Goal: Information Seeking & Learning: Learn about a topic

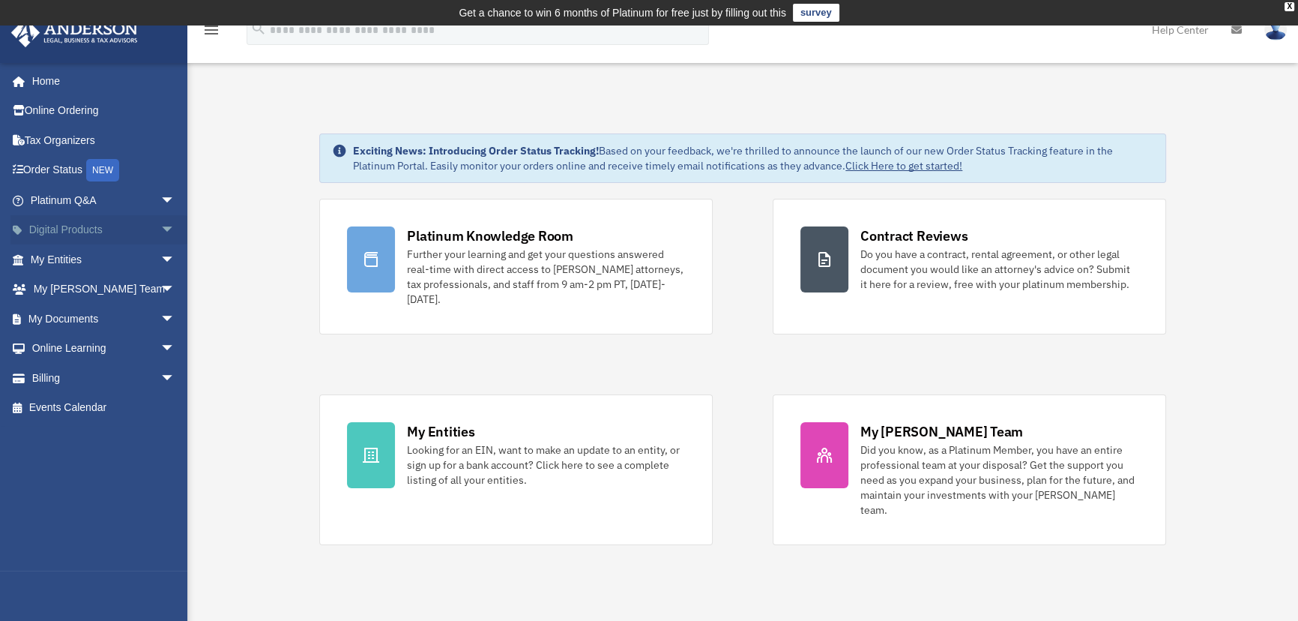
click at [160, 238] on span "arrow_drop_down" at bounding box center [175, 230] width 30 height 31
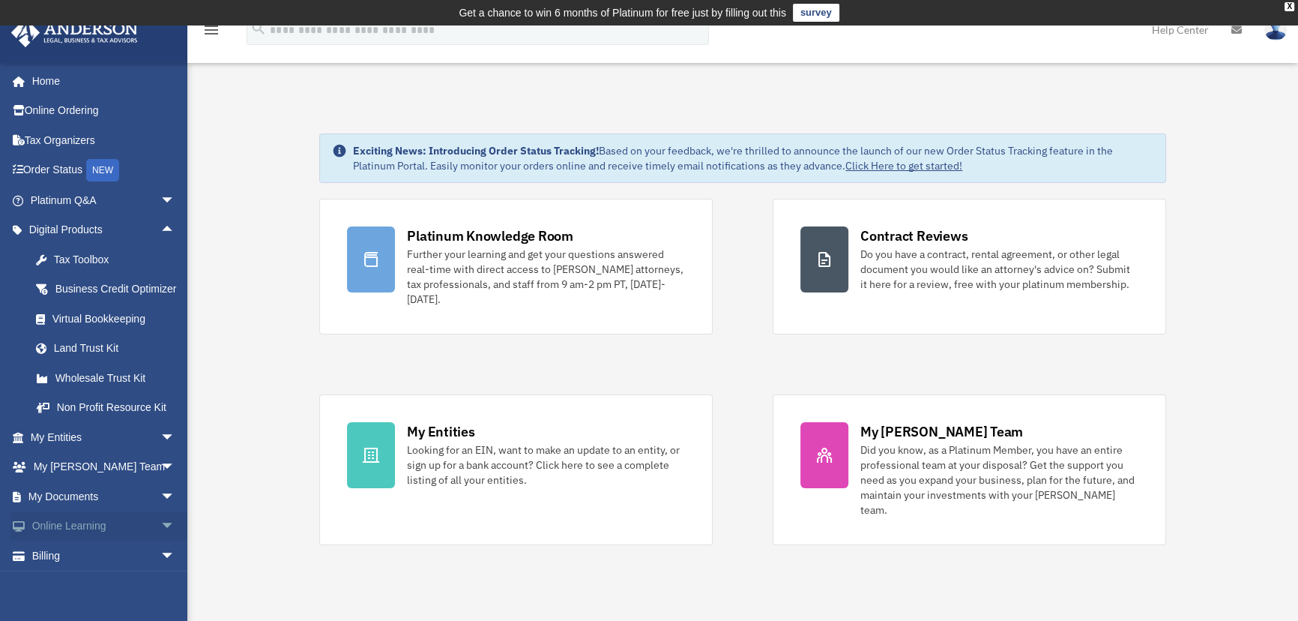
scroll to position [51, 0]
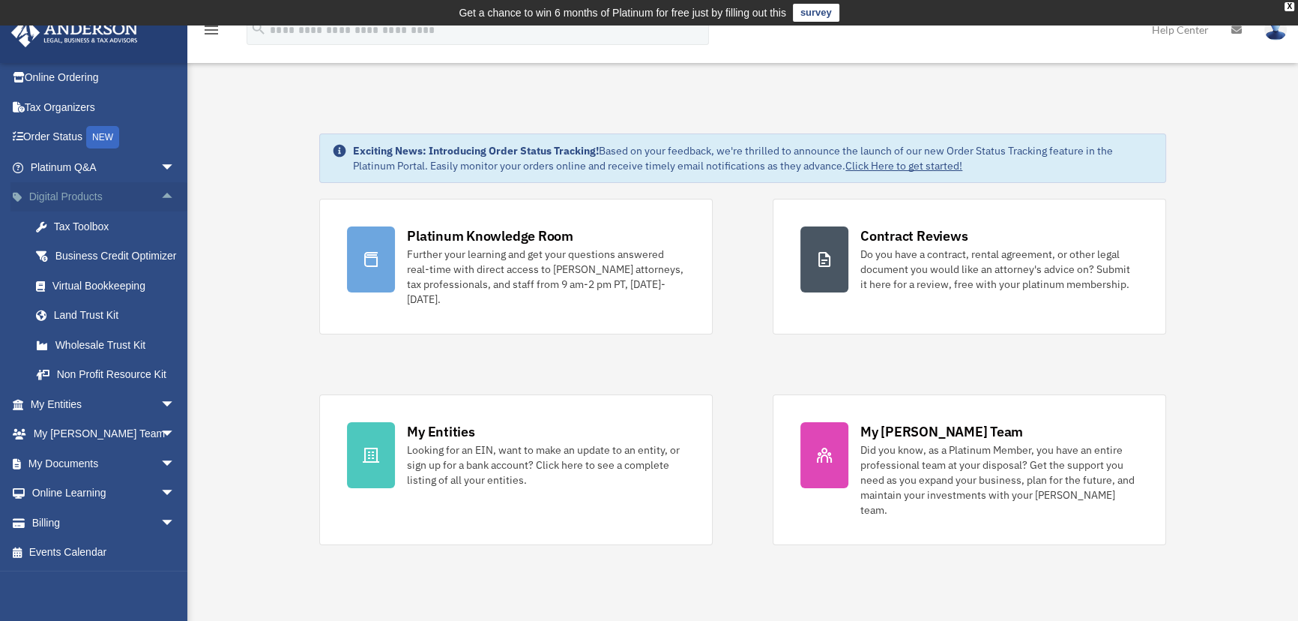
click at [160, 182] on span "arrow_drop_up" at bounding box center [175, 197] width 30 height 31
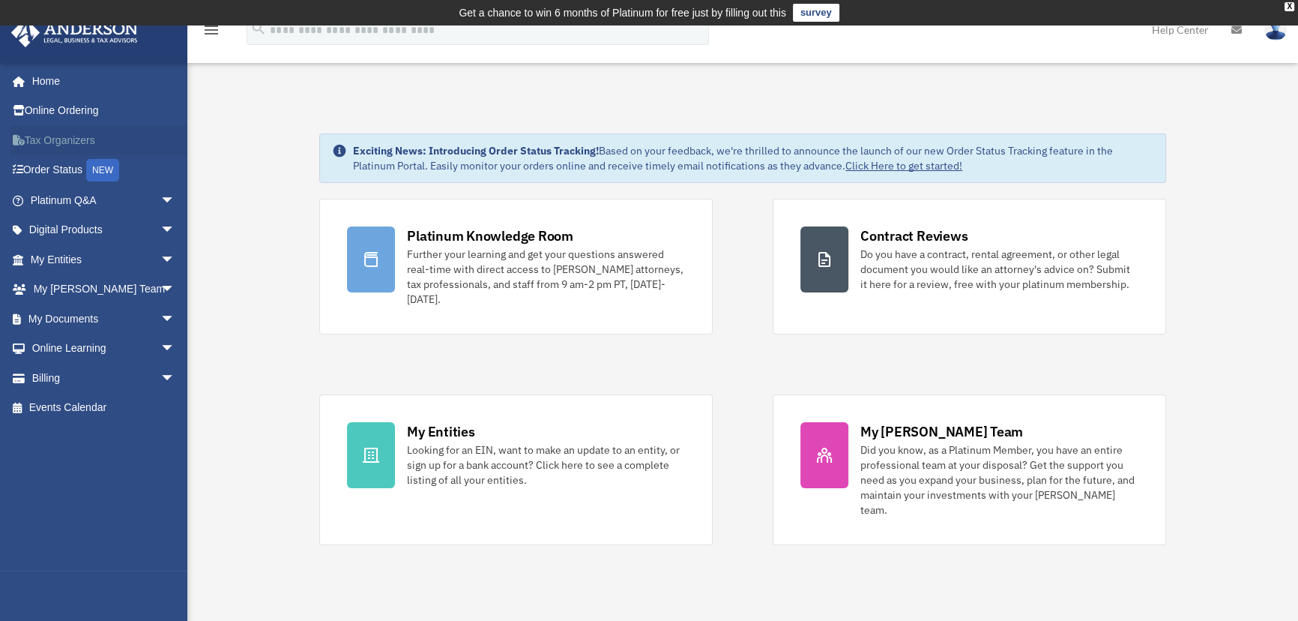
scroll to position [0, 0]
click at [160, 203] on span "arrow_drop_down" at bounding box center [175, 200] width 30 height 31
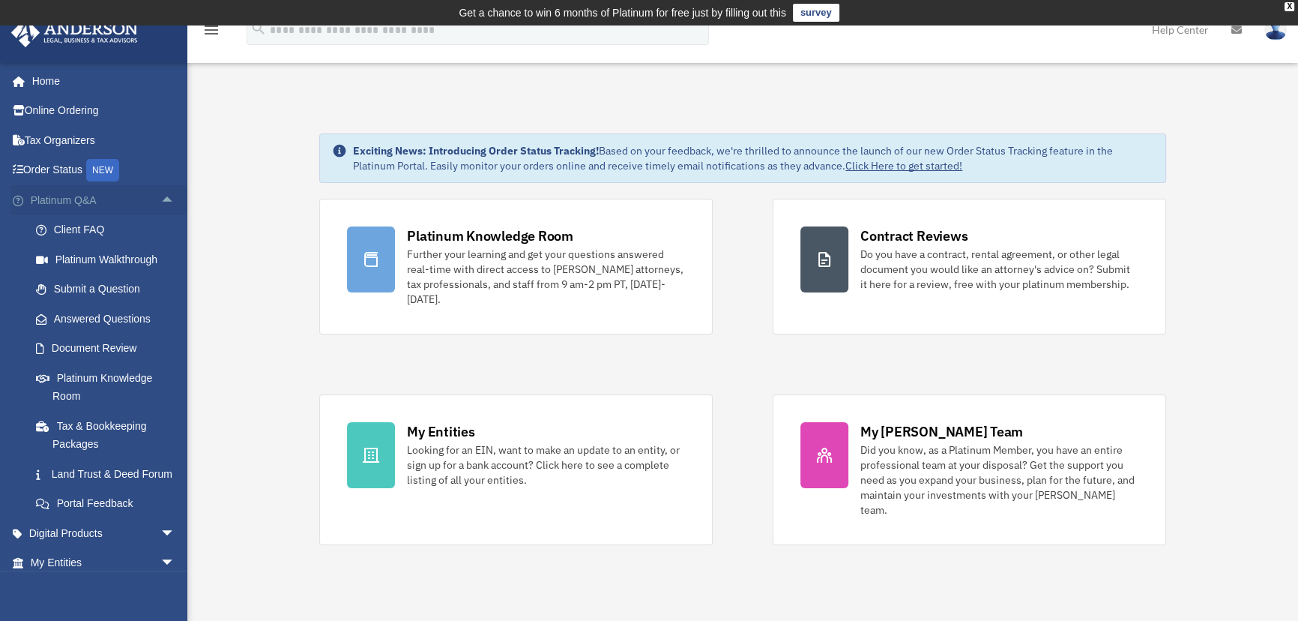
click at [160, 200] on span "arrow_drop_up" at bounding box center [175, 200] width 30 height 31
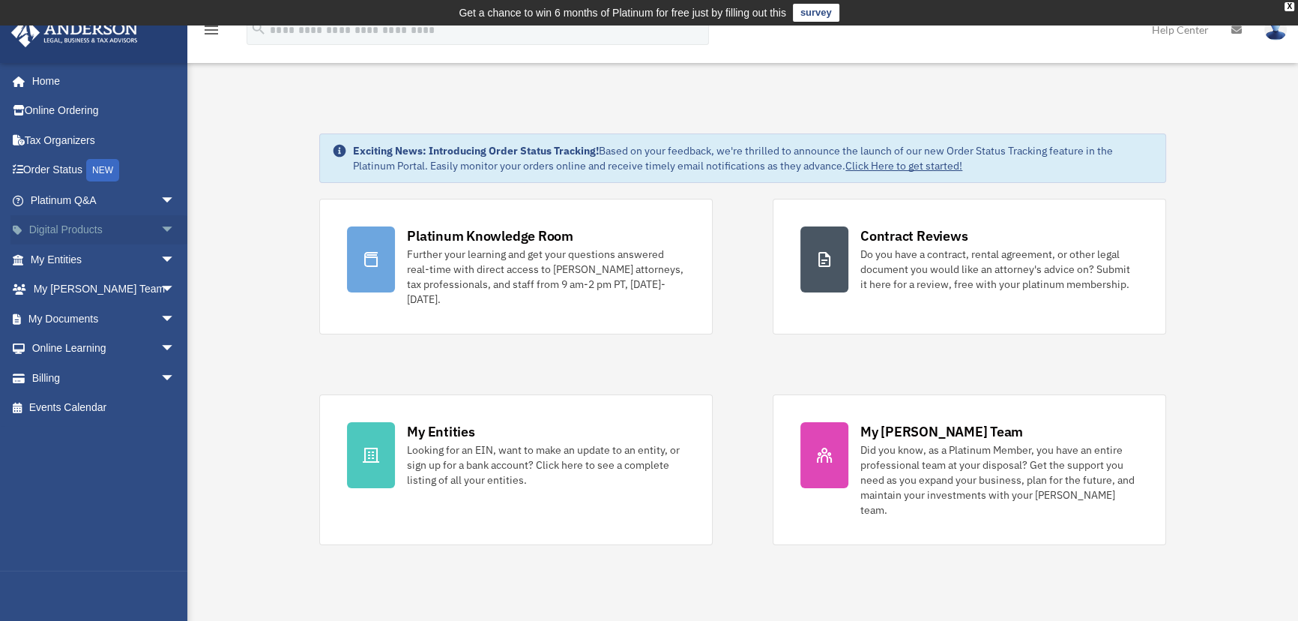
click at [160, 232] on span "arrow_drop_down" at bounding box center [175, 230] width 30 height 31
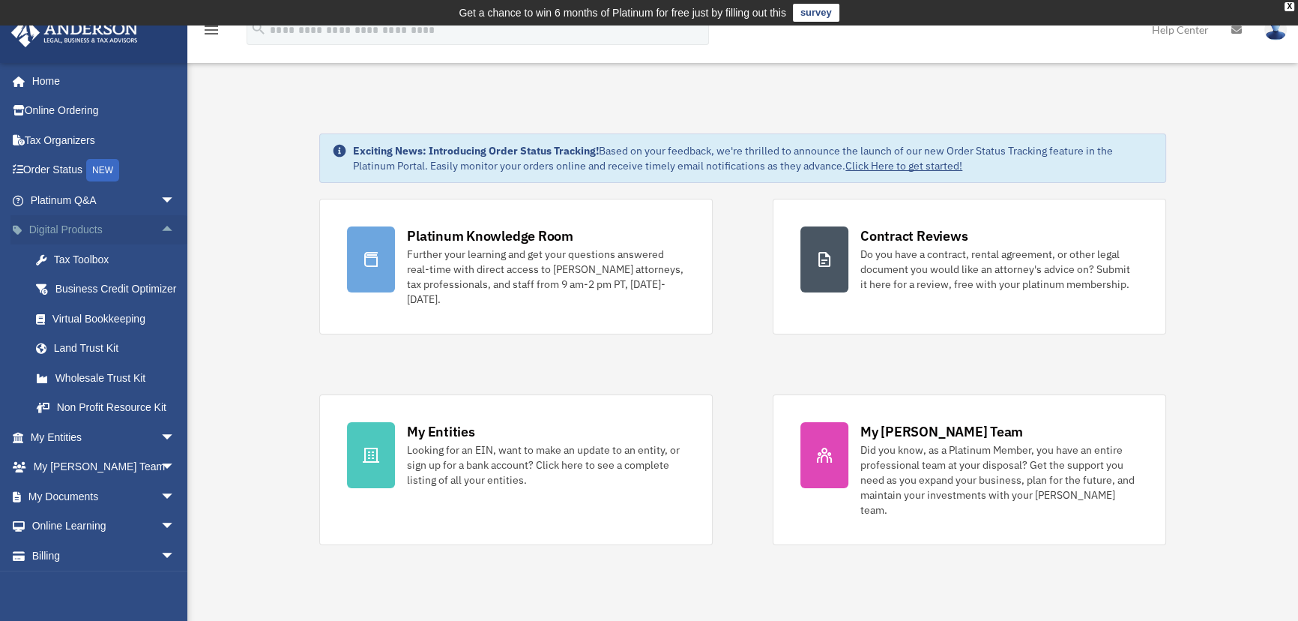
click at [160, 232] on span "arrow_drop_up" at bounding box center [175, 230] width 30 height 31
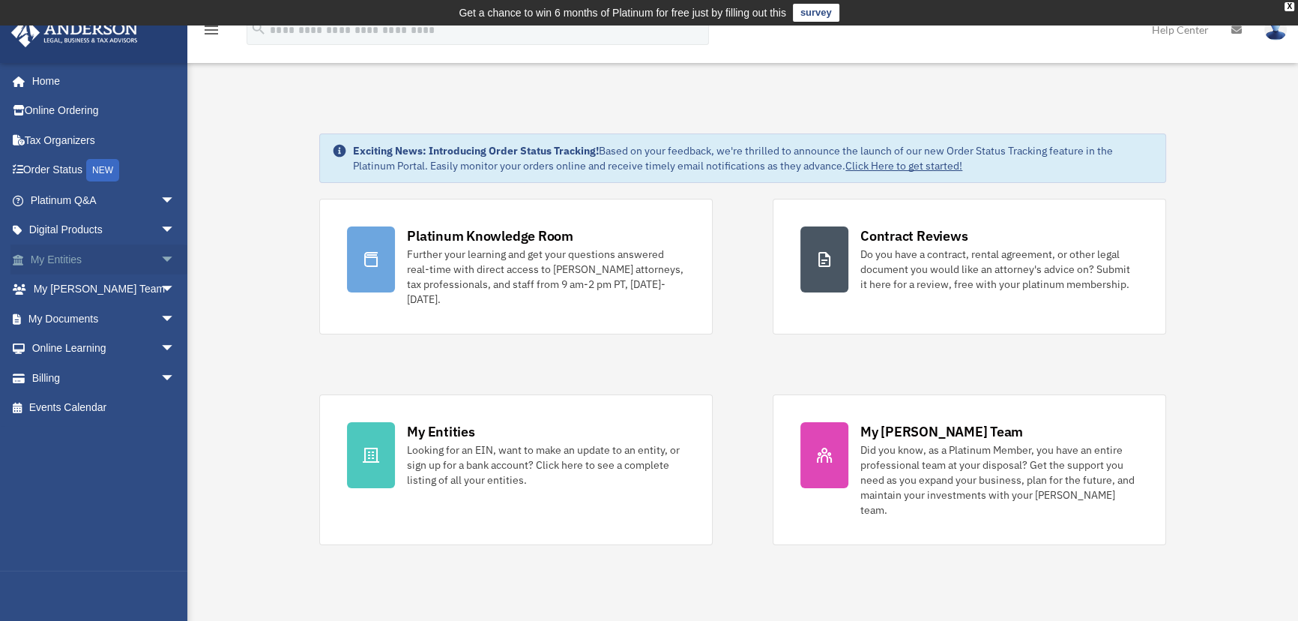
click at [160, 259] on span "arrow_drop_down" at bounding box center [175, 259] width 30 height 31
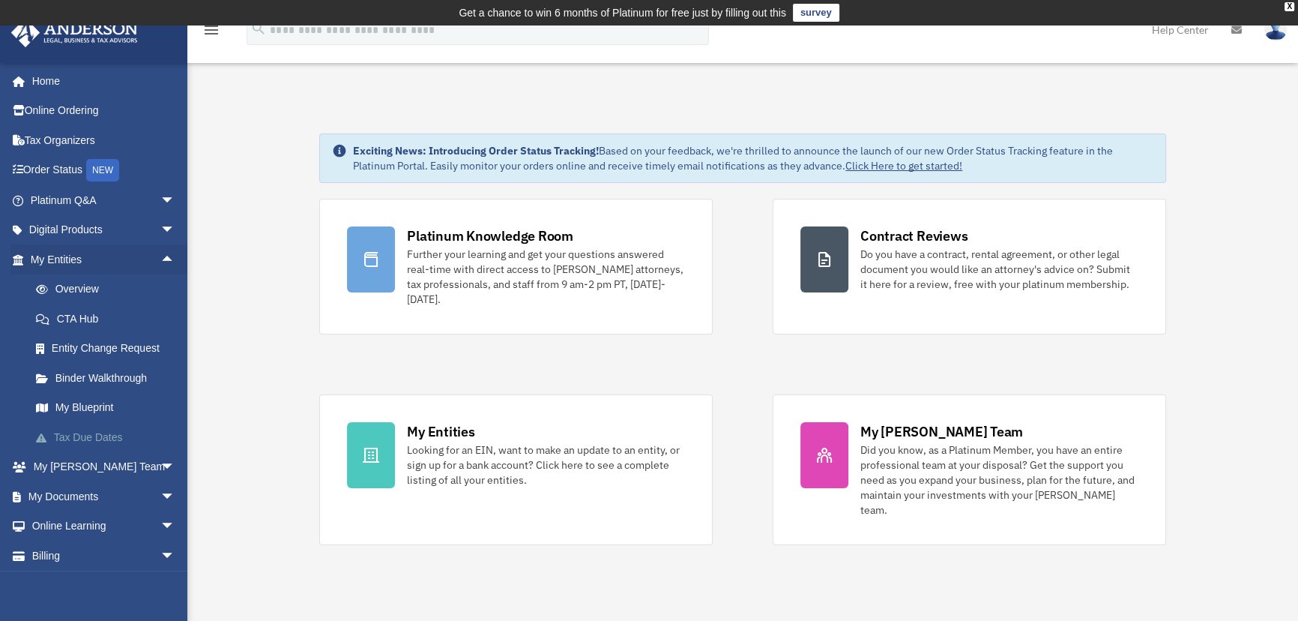
click at [104, 430] on link "Tax Due Dates" at bounding box center [109, 437] width 177 height 30
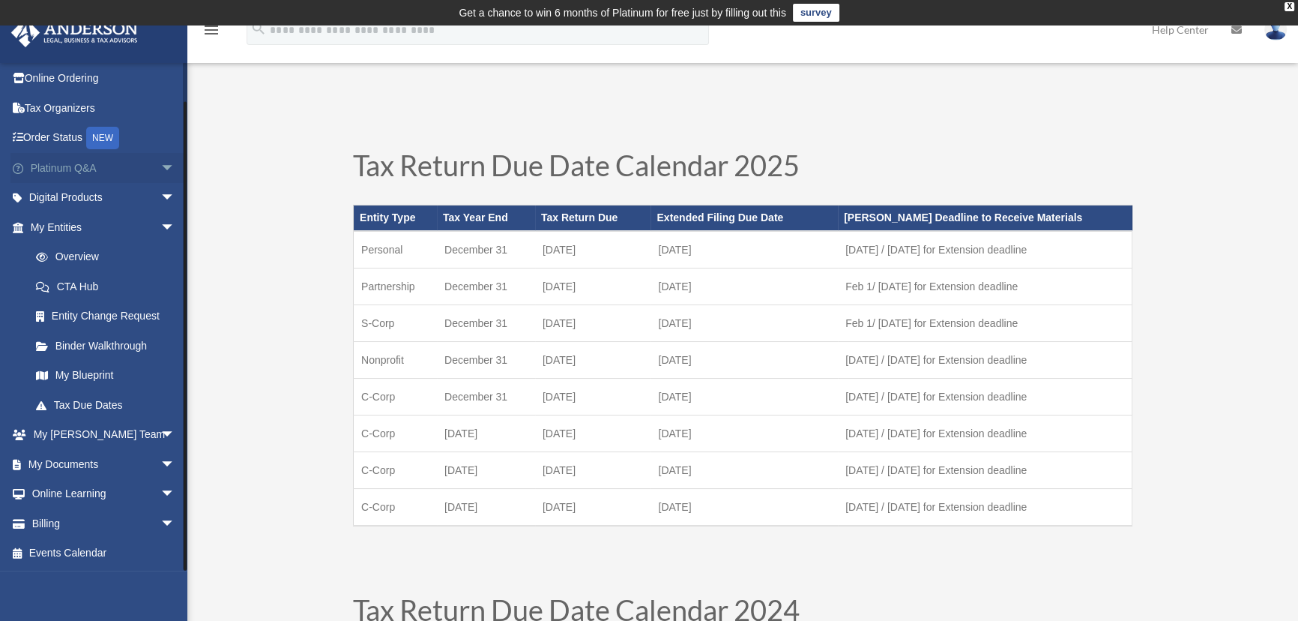
click at [161, 172] on span "arrow_drop_down" at bounding box center [175, 168] width 30 height 31
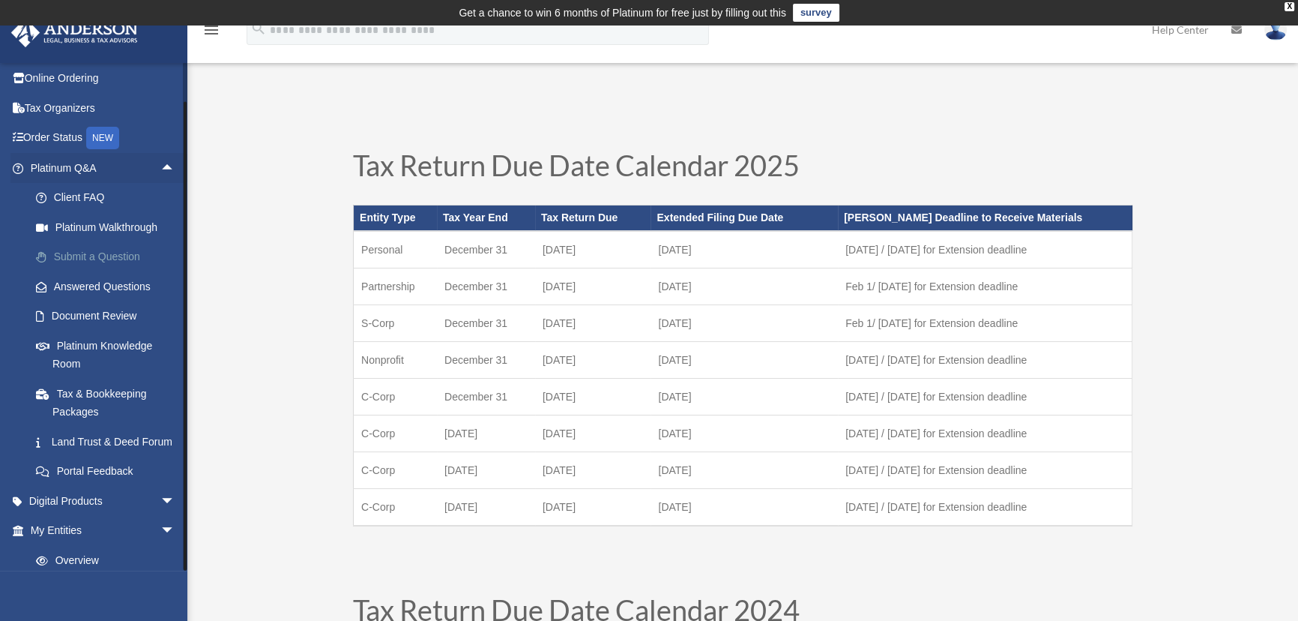
click at [70, 258] on link "Submit a Question" at bounding box center [109, 257] width 177 height 30
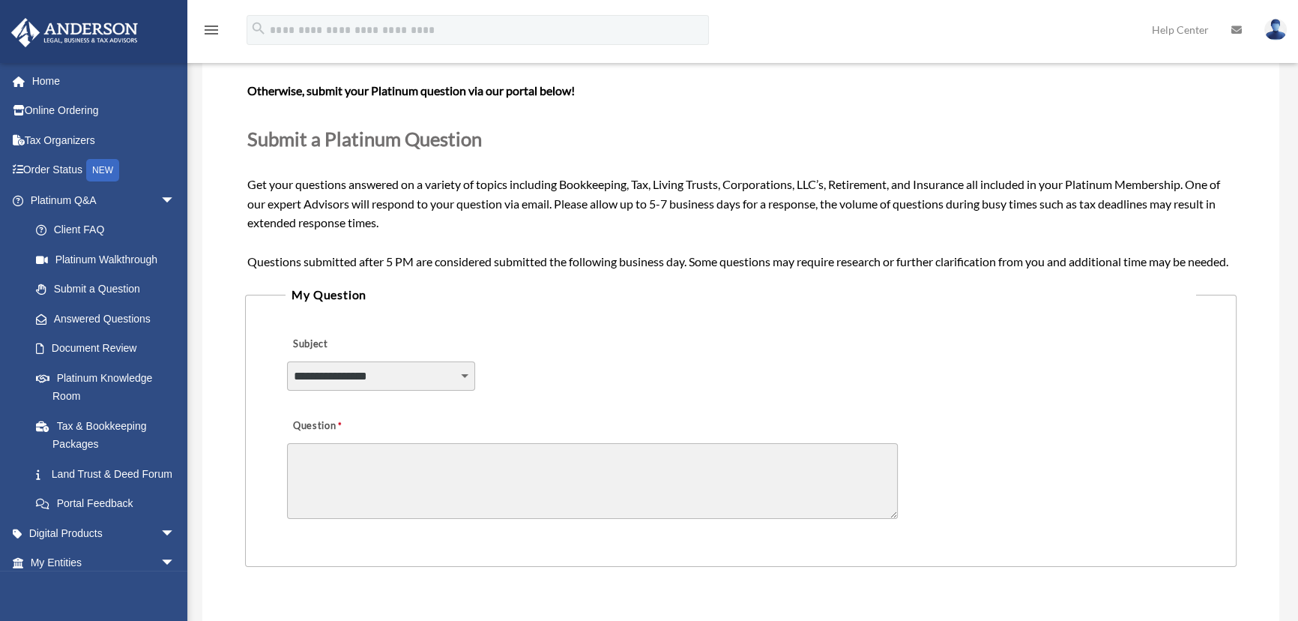
scroll to position [341, 0]
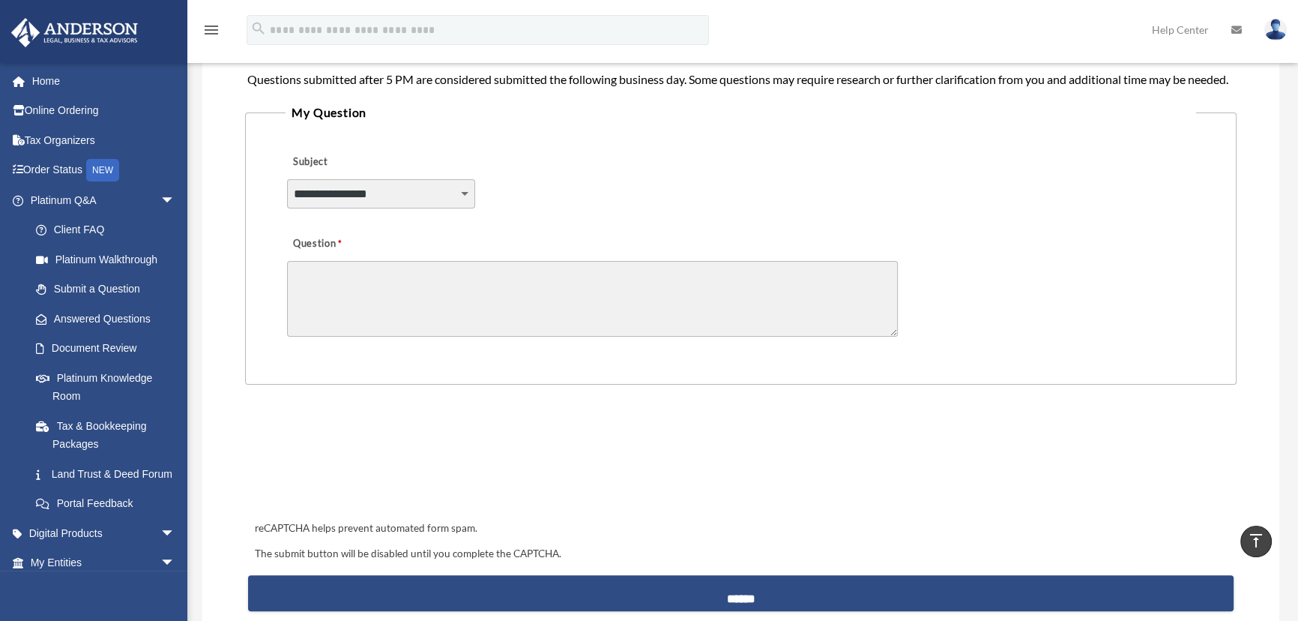
click at [348, 208] on select "**********" at bounding box center [381, 193] width 188 height 28
click at [523, 324] on textarea "Question" at bounding box center [592, 299] width 611 height 76
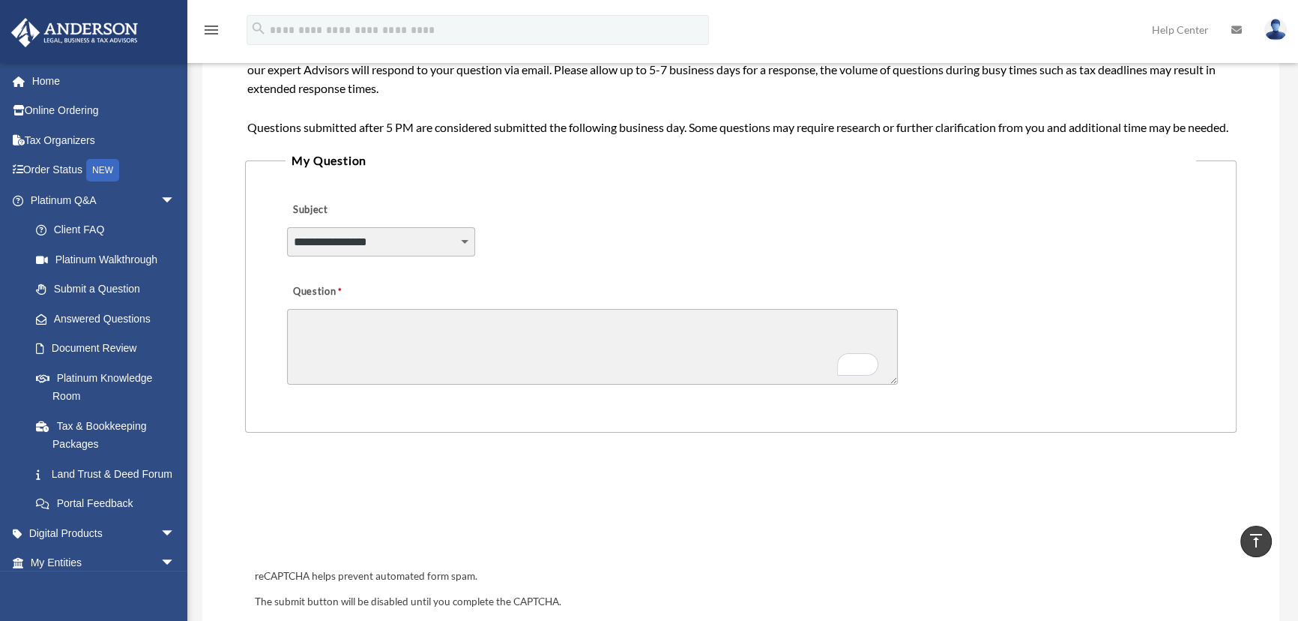
scroll to position [273, 0]
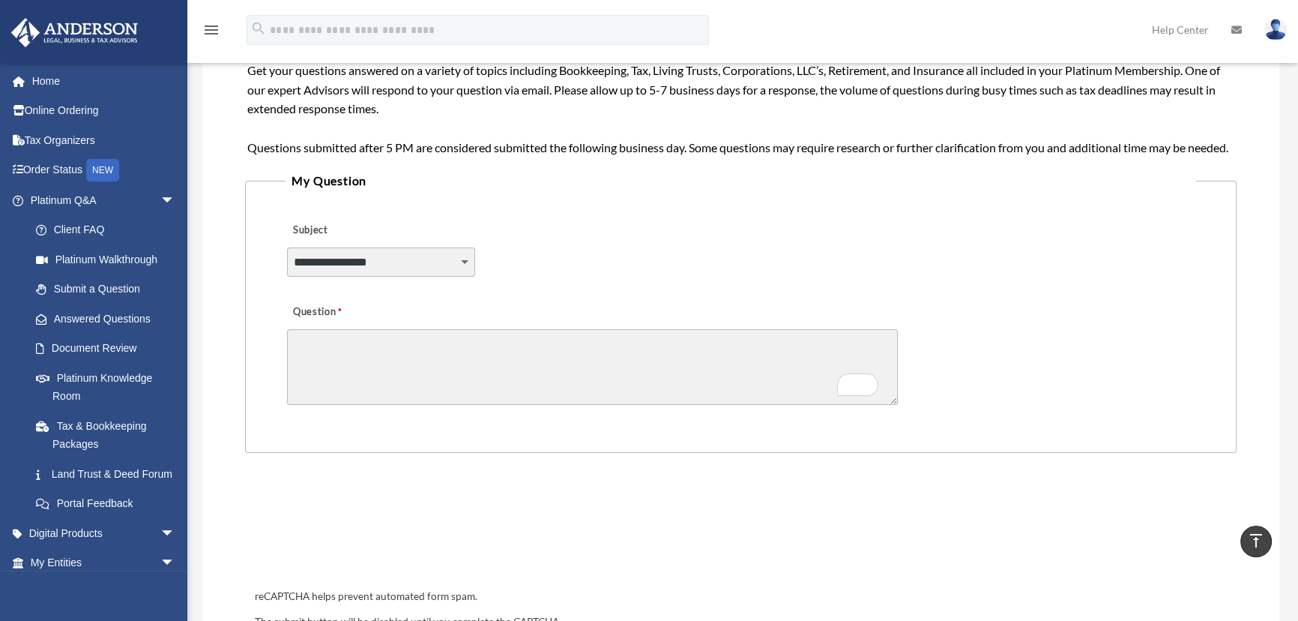
click at [336, 276] on select "**********" at bounding box center [381, 261] width 188 height 28
click at [537, 293] on div "**********" at bounding box center [741, 252] width 910 height 82
click at [160, 193] on span "arrow_drop_down" at bounding box center [175, 200] width 30 height 31
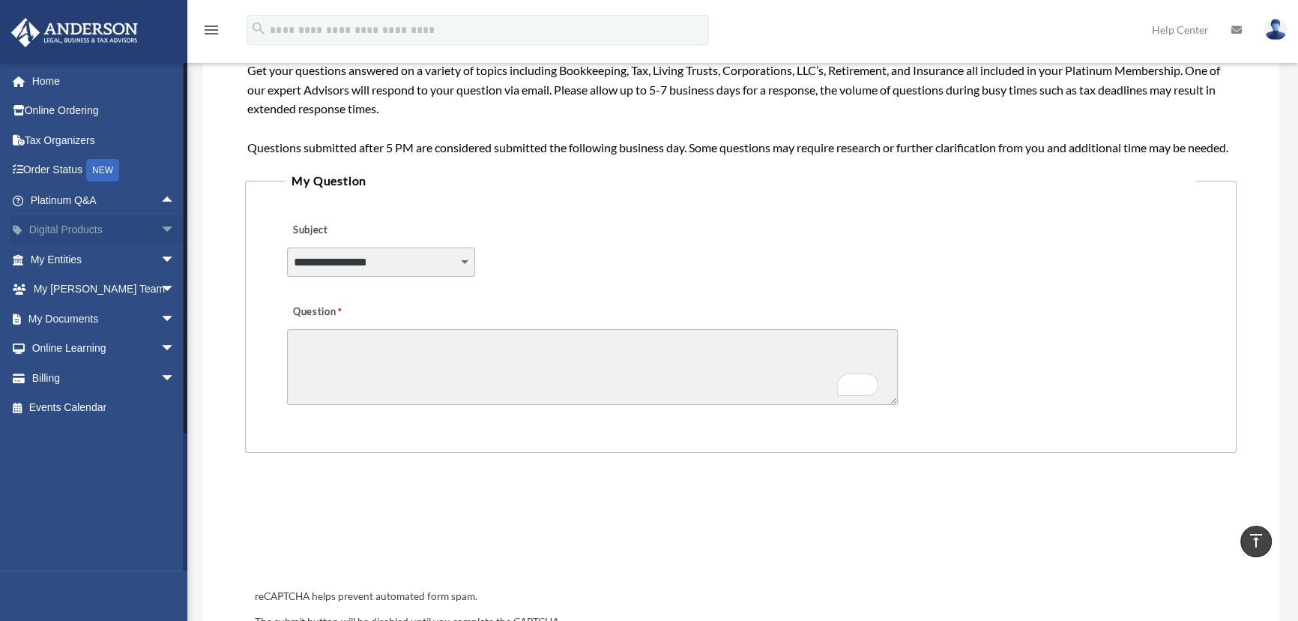
click at [160, 231] on span "arrow_drop_down" at bounding box center [175, 230] width 30 height 31
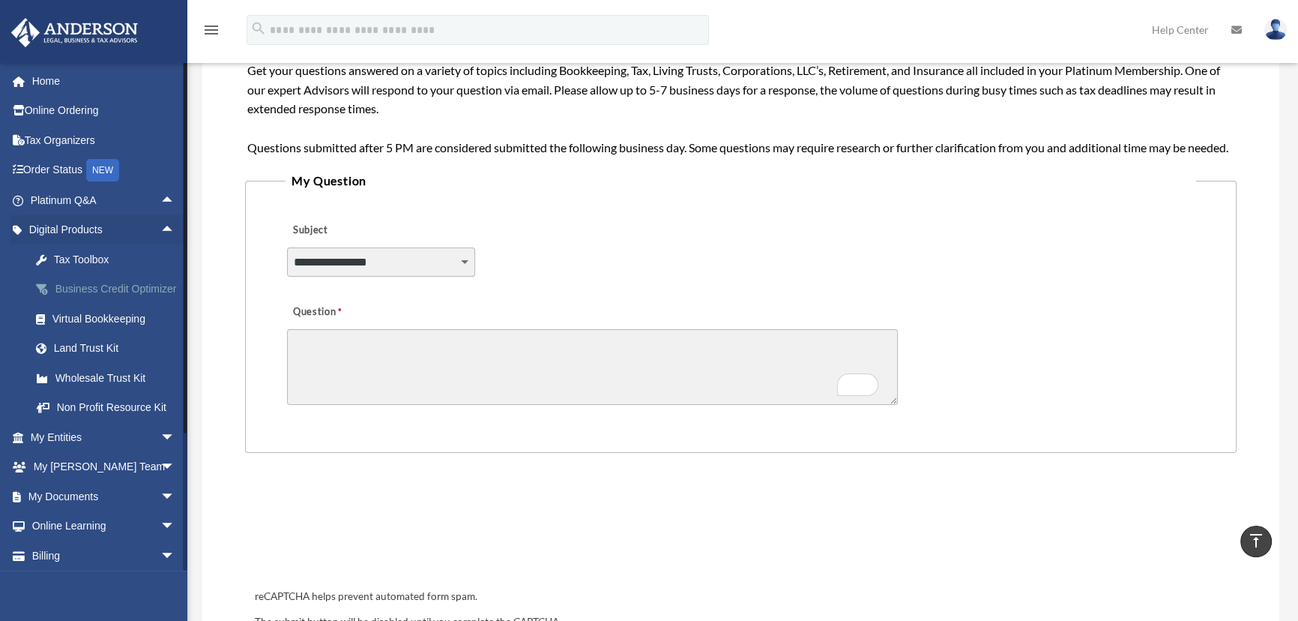
click at [89, 287] on div "Business Credit Optimizer" at bounding box center [115, 289] width 127 height 19
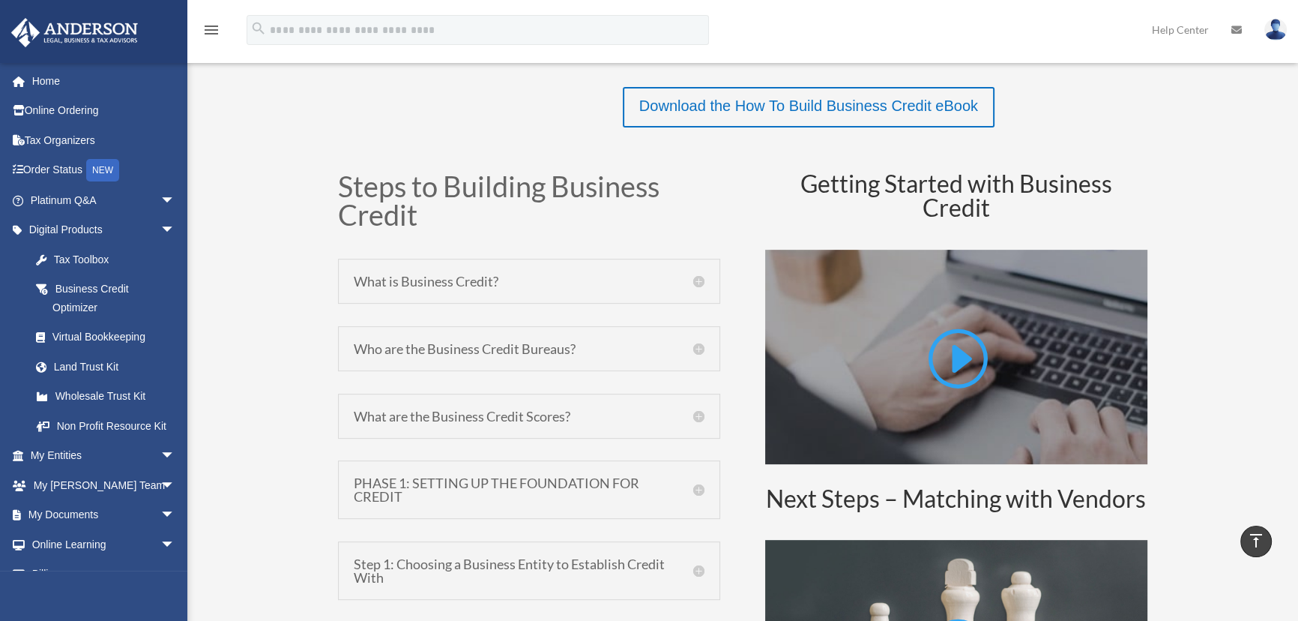
scroll to position [637, 0]
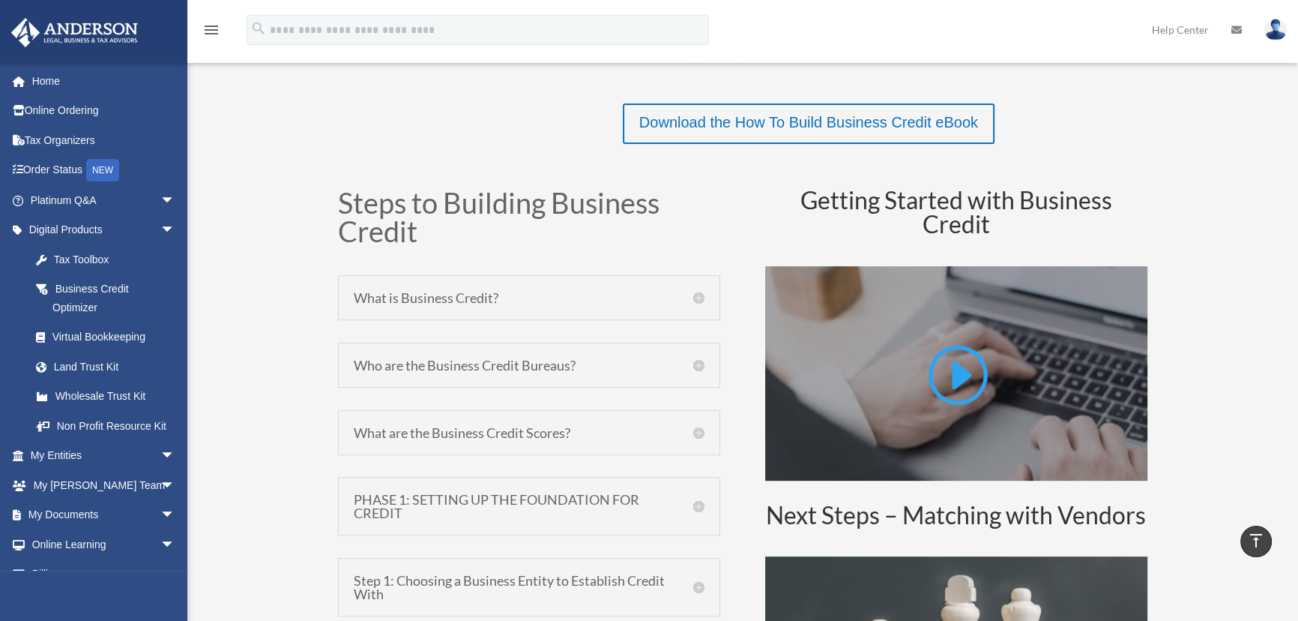
click at [701, 367] on h5 "Who are the Business Credit Bureaus?" at bounding box center [529, 364] width 351 height 13
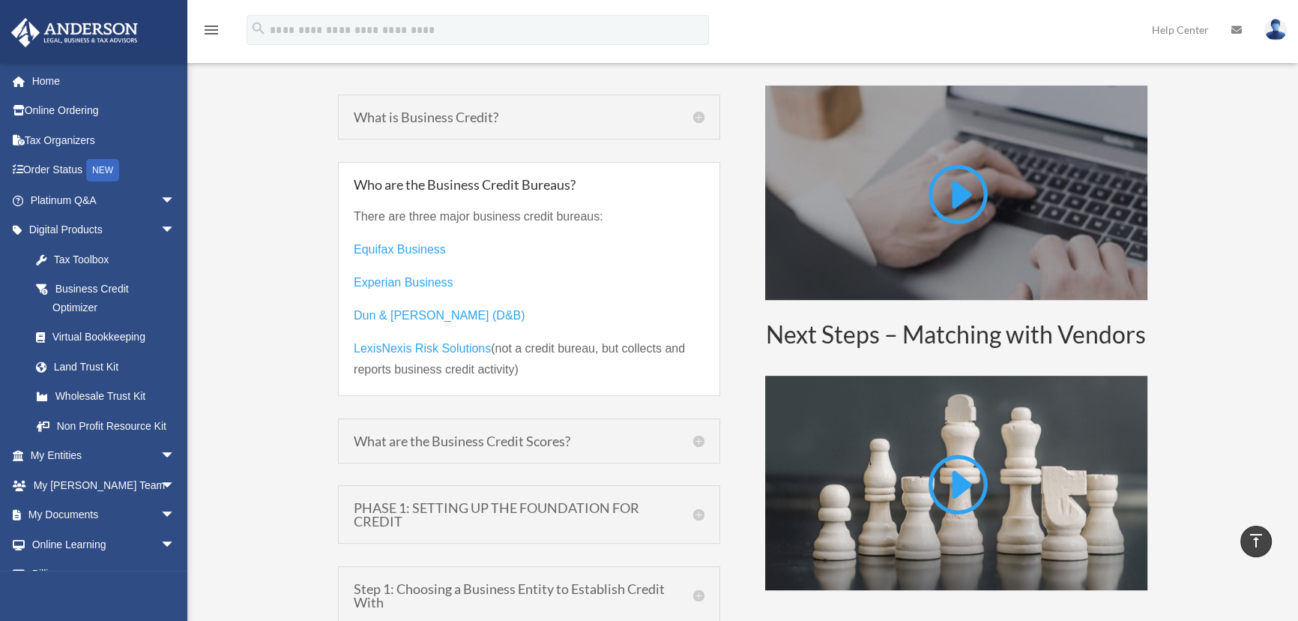
scroll to position [910, 0]
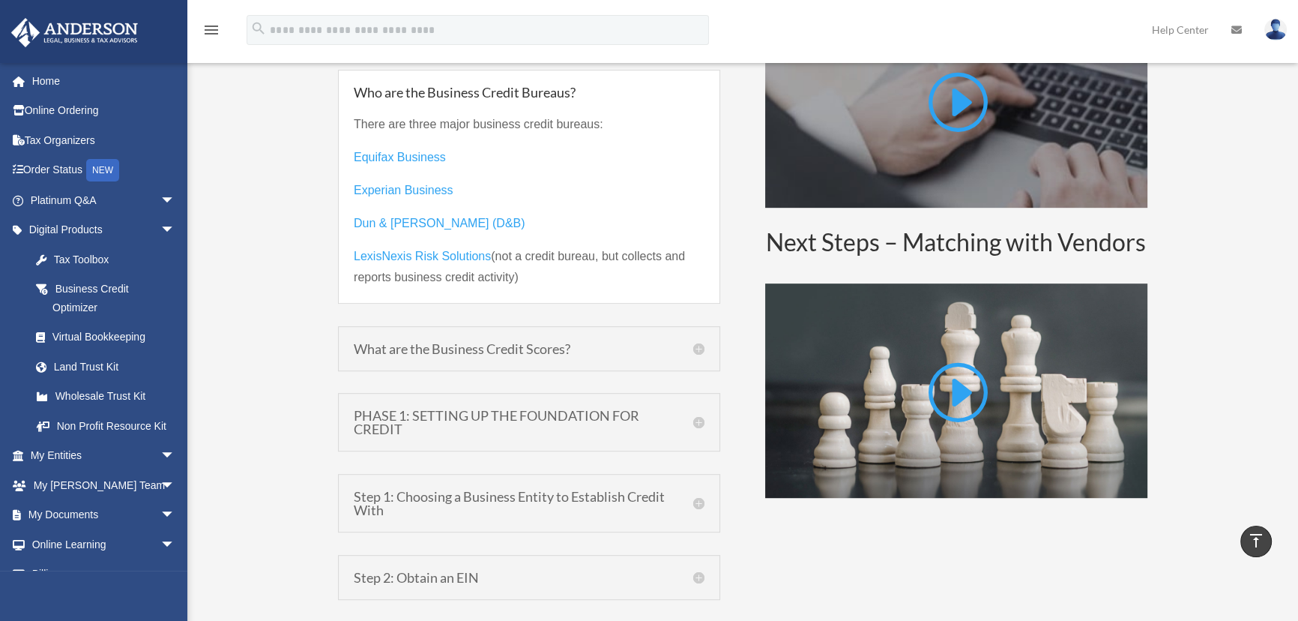
click at [696, 345] on h5 "What are the Business Credit Scores?" at bounding box center [529, 348] width 351 height 13
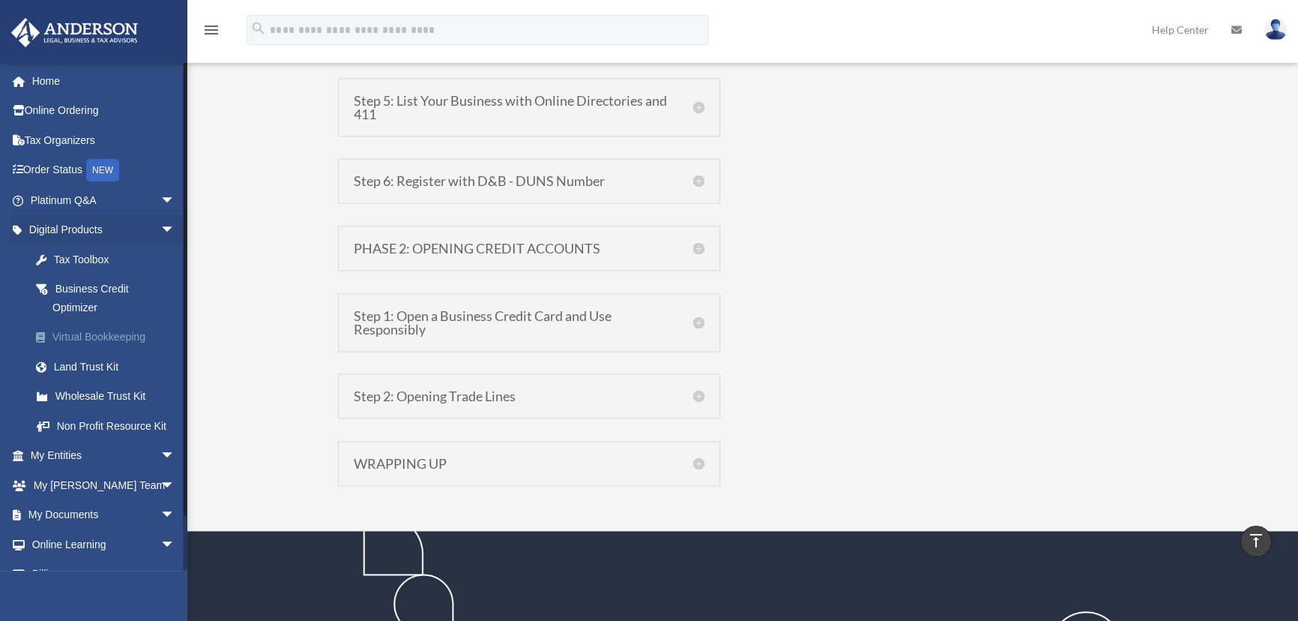
scroll to position [2546, 0]
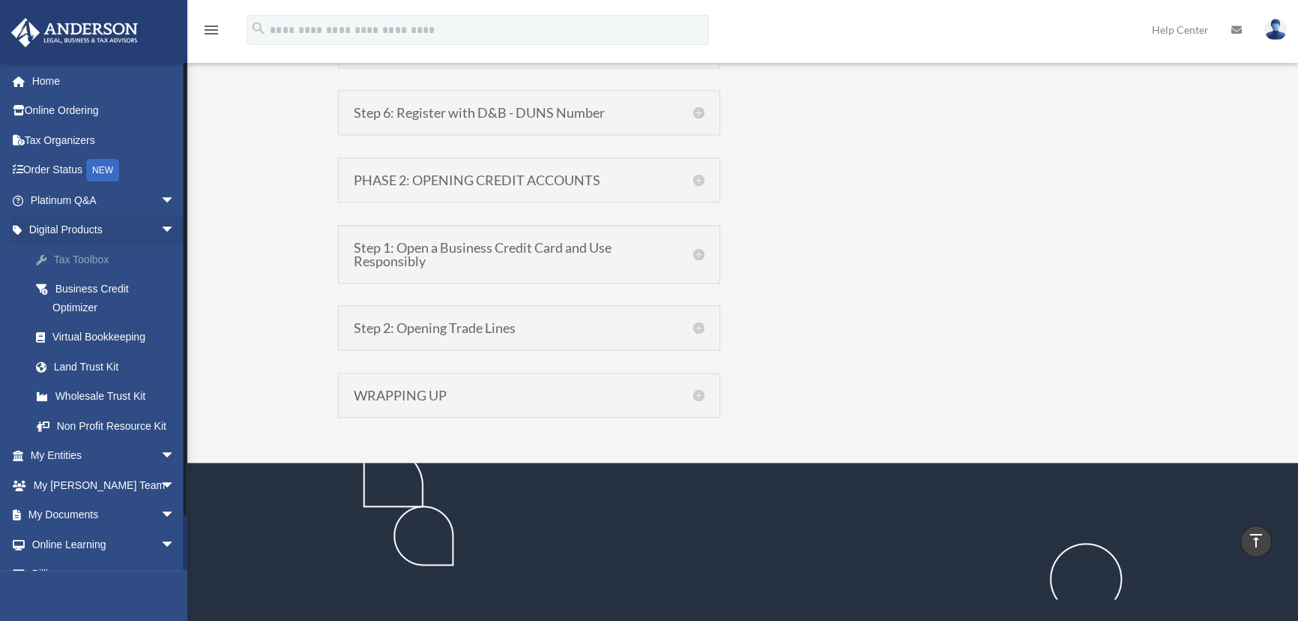
click at [76, 257] on div "Tax Toolbox" at bounding box center [115, 259] width 127 height 19
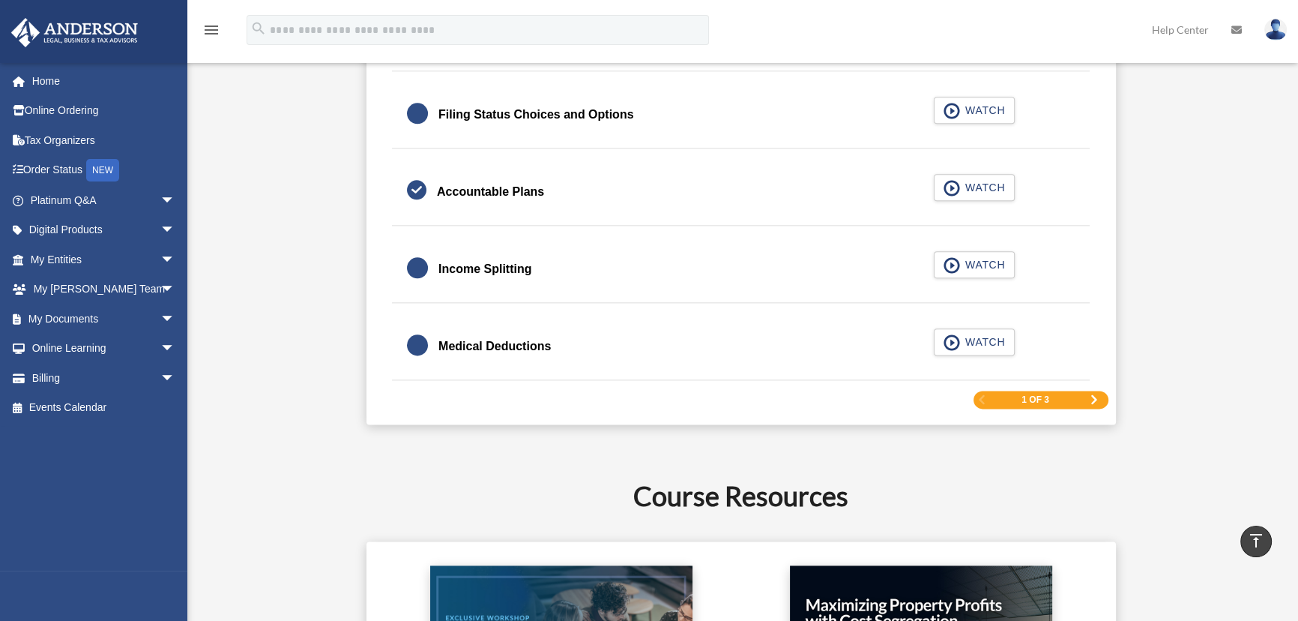
scroll to position [2327, 0]
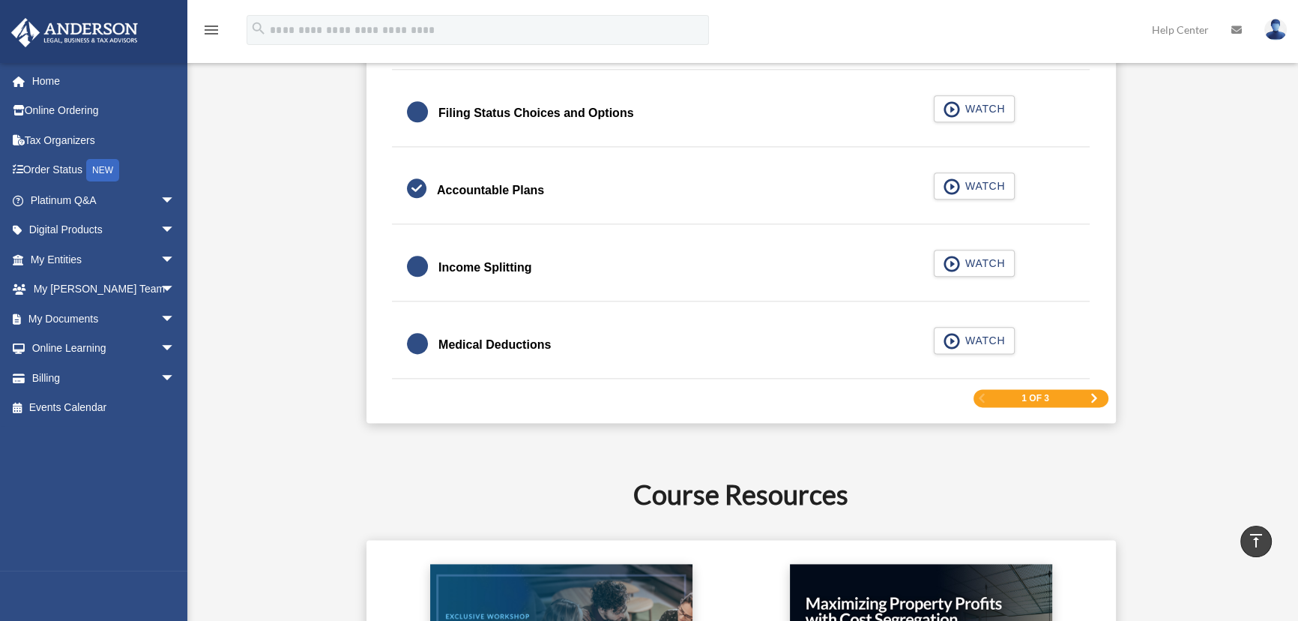
click at [1088, 394] on div "1 of 3" at bounding box center [1041, 398] width 135 height 19
click at [1090, 394] on span "Next Page" at bounding box center [1094, 398] width 9 height 9
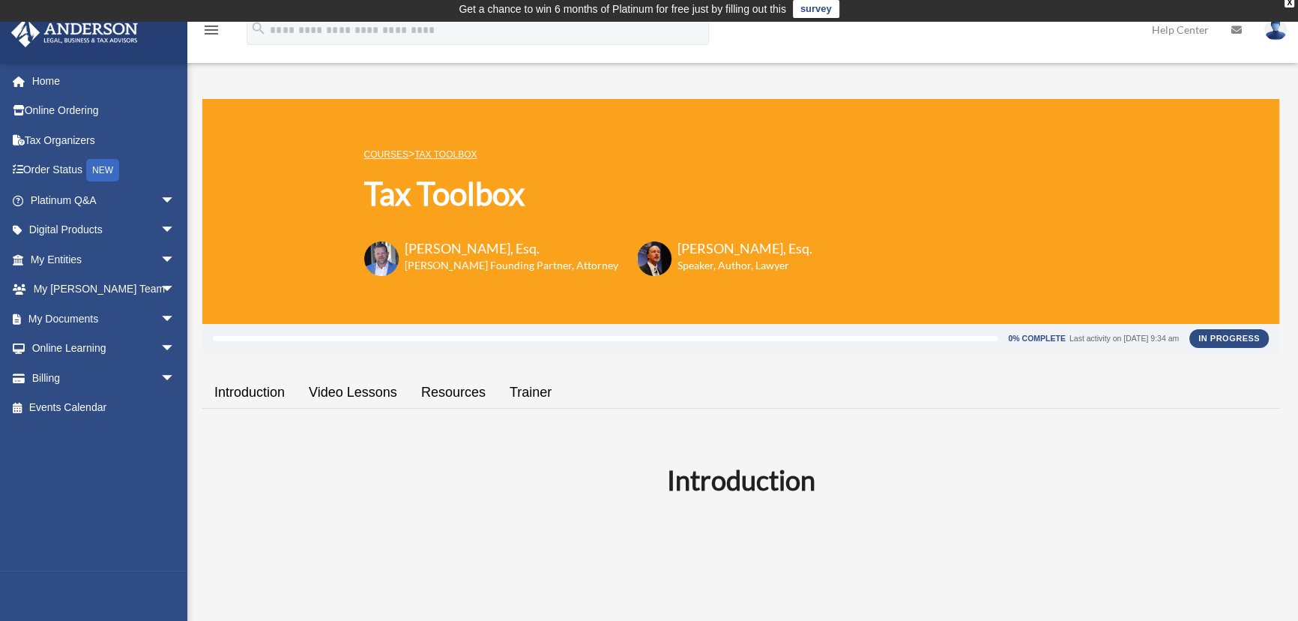
scroll to position [0, 0]
